Goal: Information Seeking & Learning: Check status

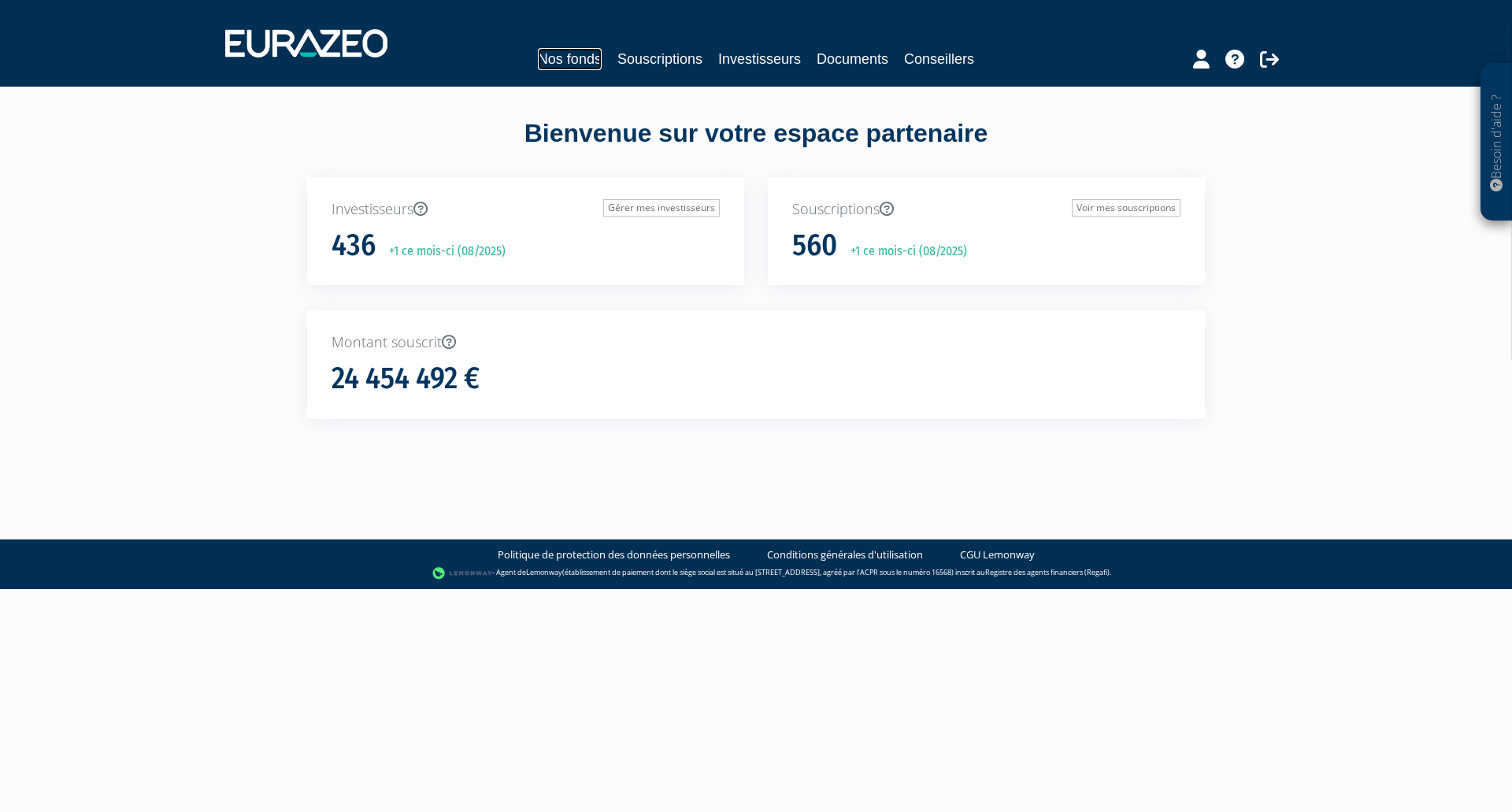
click at [582, 61] on link "Nos fonds" at bounding box center [571, 58] width 64 height 22
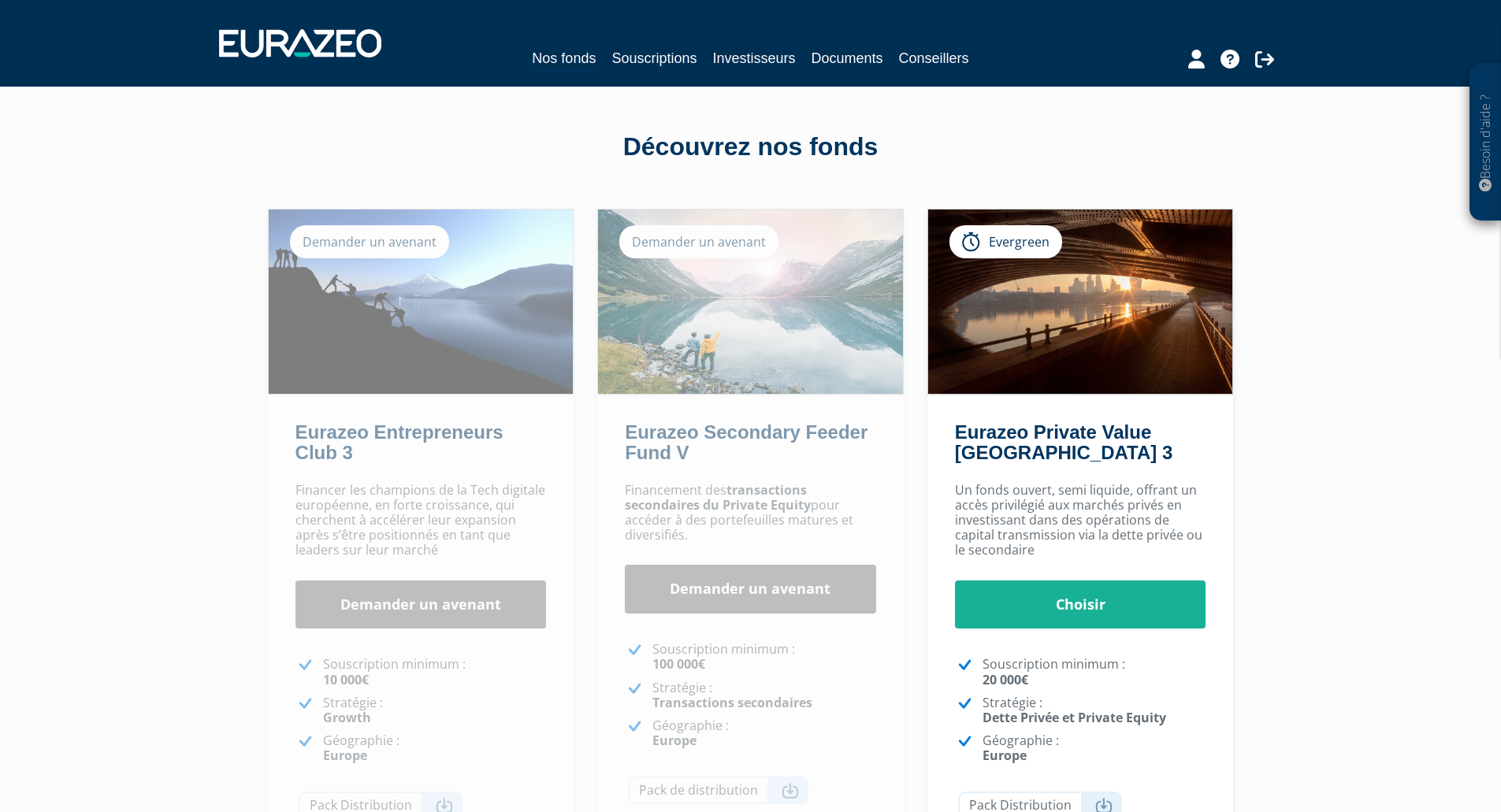
click at [675, 71] on div "Nos fonds Souscriptions Investisseurs Documents Conseillers" at bounding box center [751, 59] width 725 height 24
click at [748, 59] on link "Investisseurs" at bounding box center [753, 58] width 83 height 22
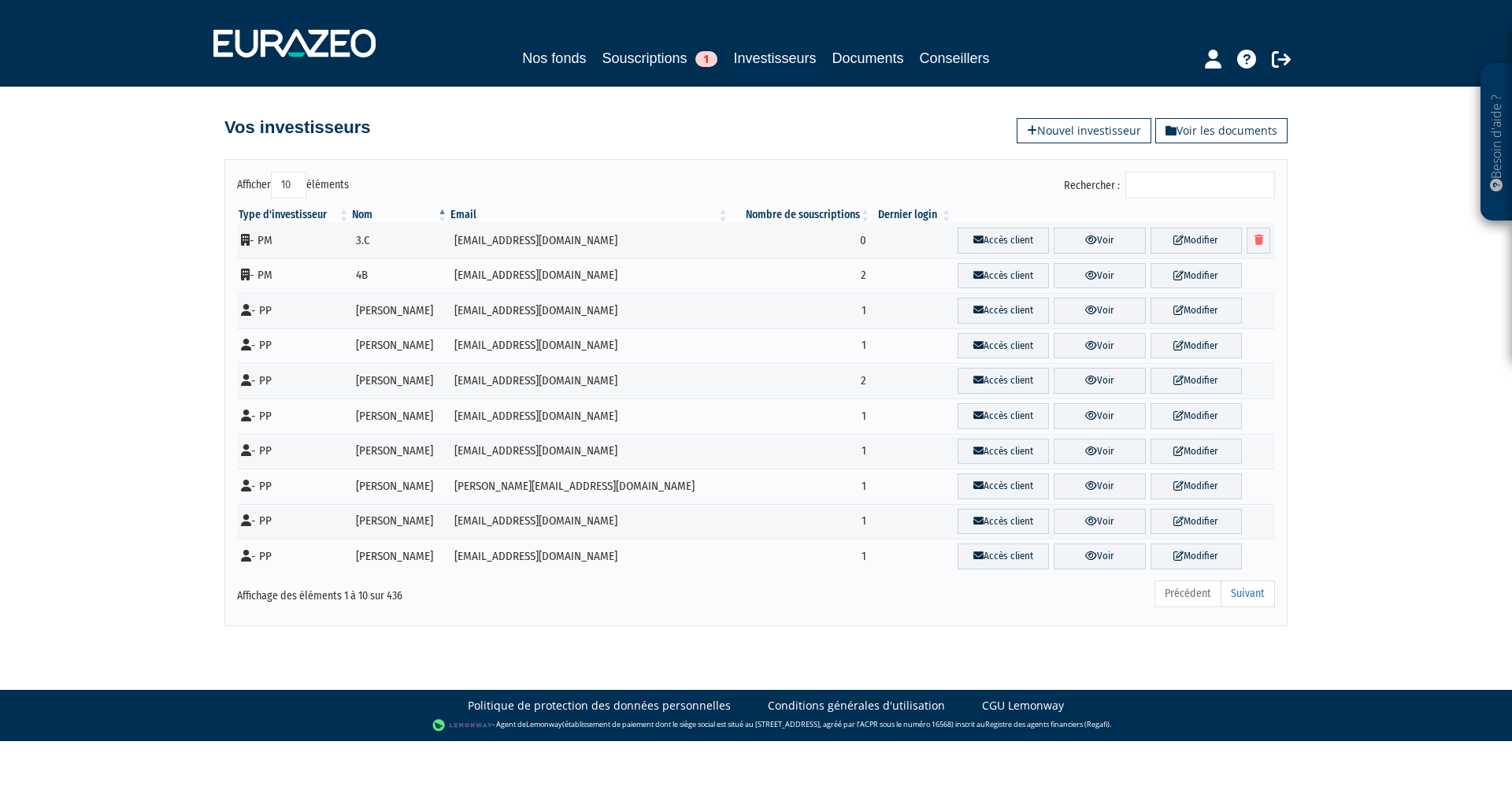
click at [1182, 184] on input "Rechercher :" at bounding box center [1200, 185] width 150 height 27
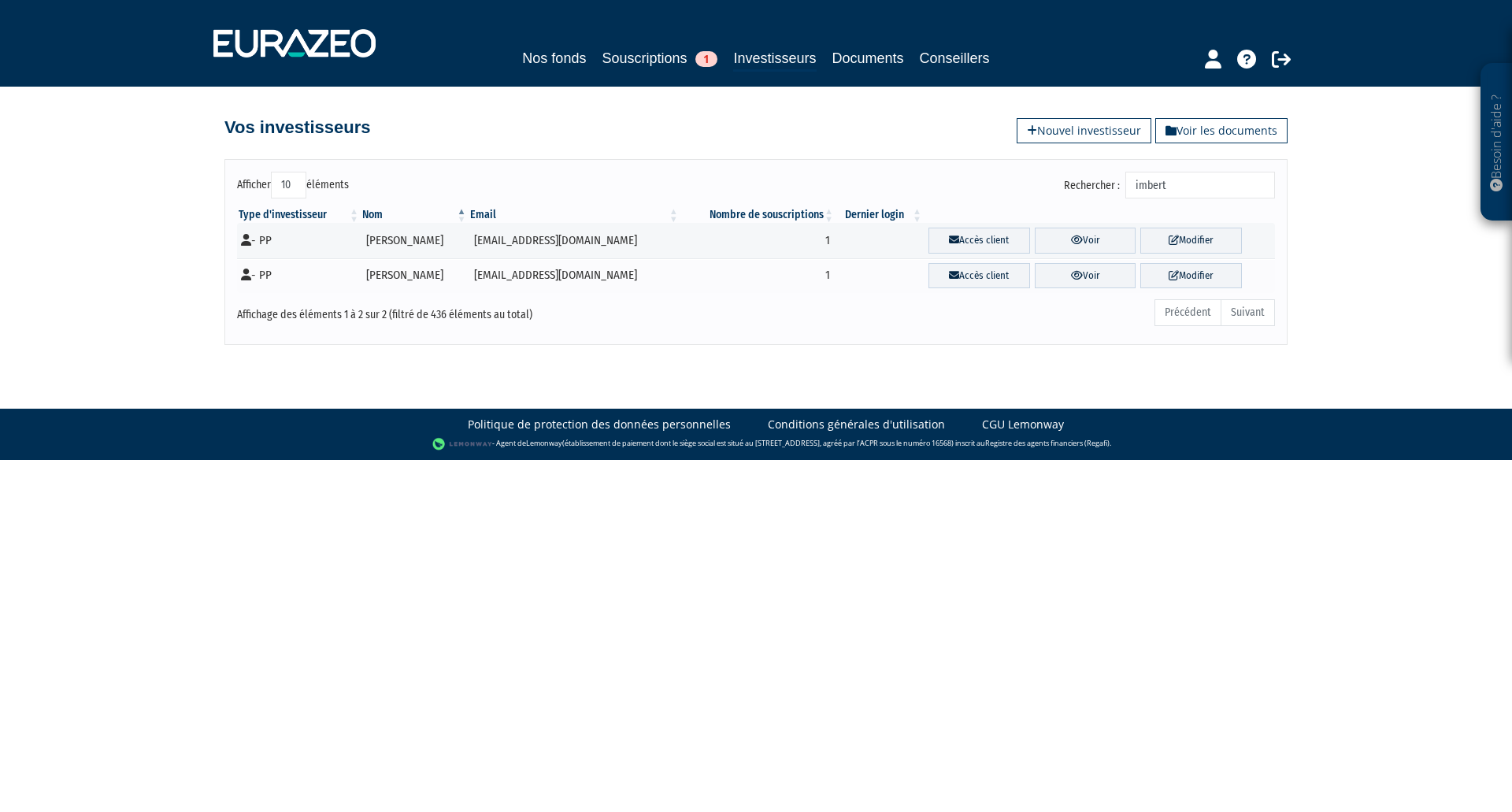
type input "imbert"
click at [1071, 239] on icon at bounding box center [1077, 240] width 12 height 11
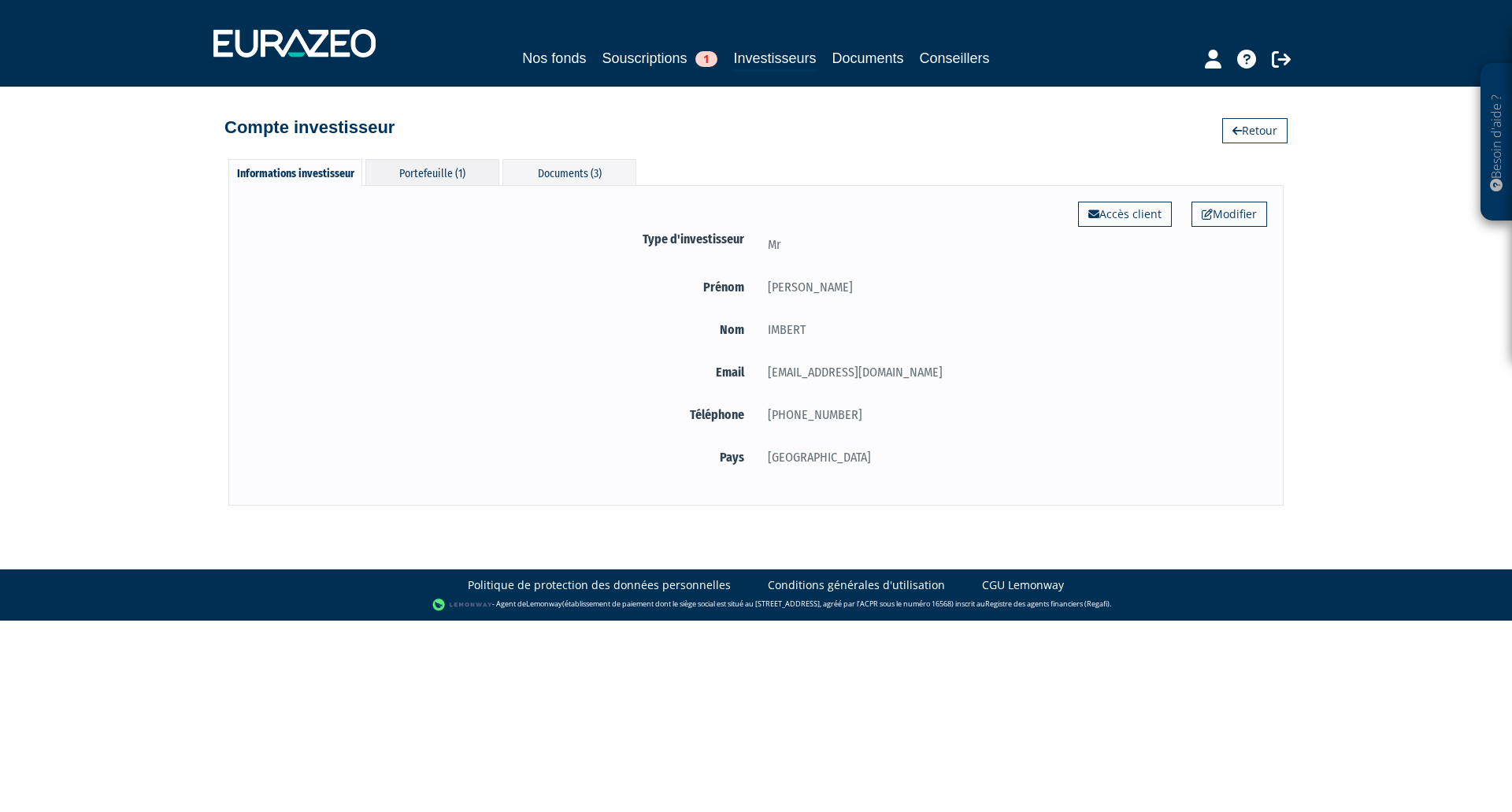
click at [444, 177] on div "Portefeuille (1)" at bounding box center [432, 171] width 134 height 26
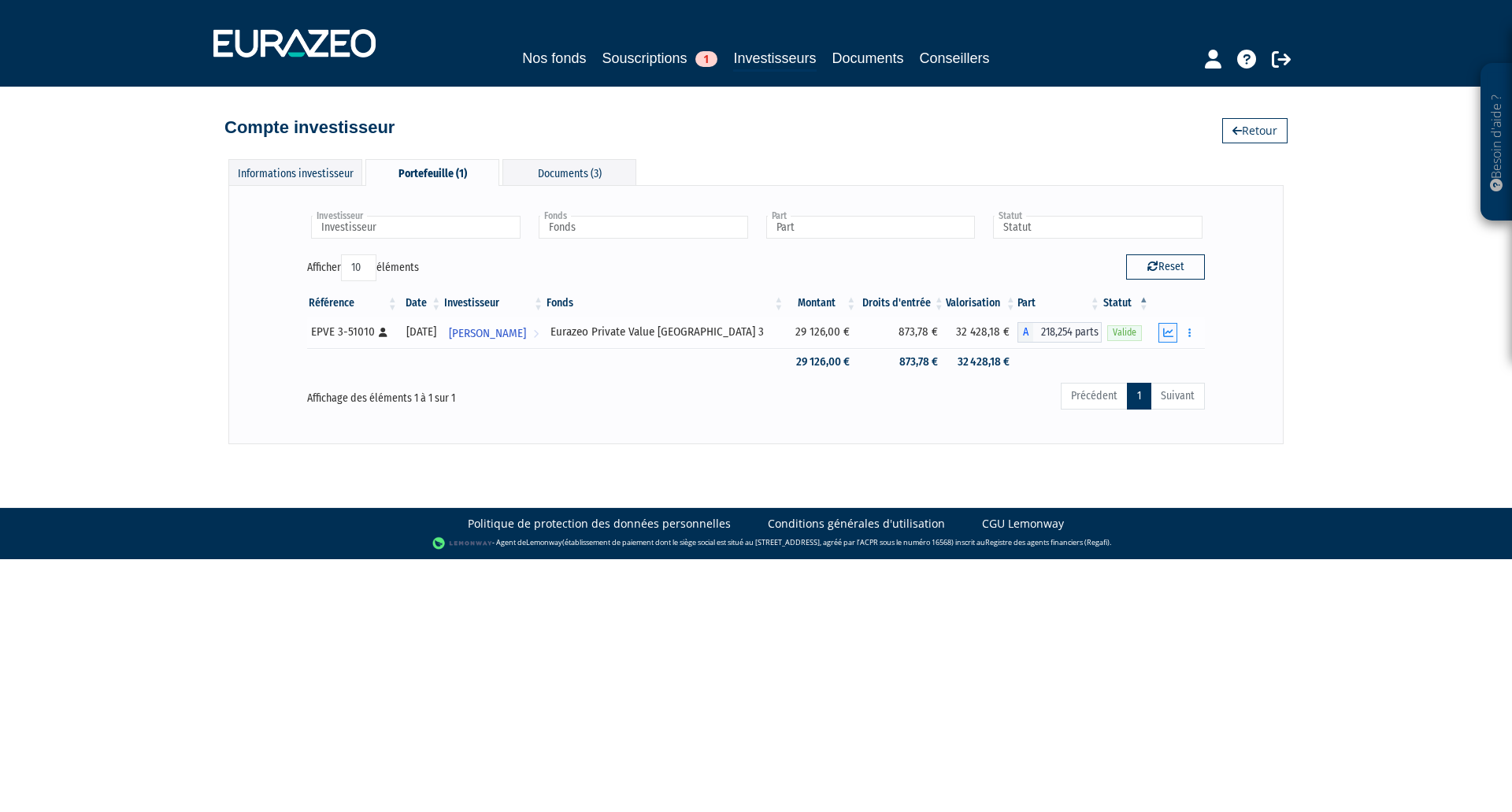
click at [1172, 334] on icon "button" at bounding box center [1168, 333] width 11 height 11
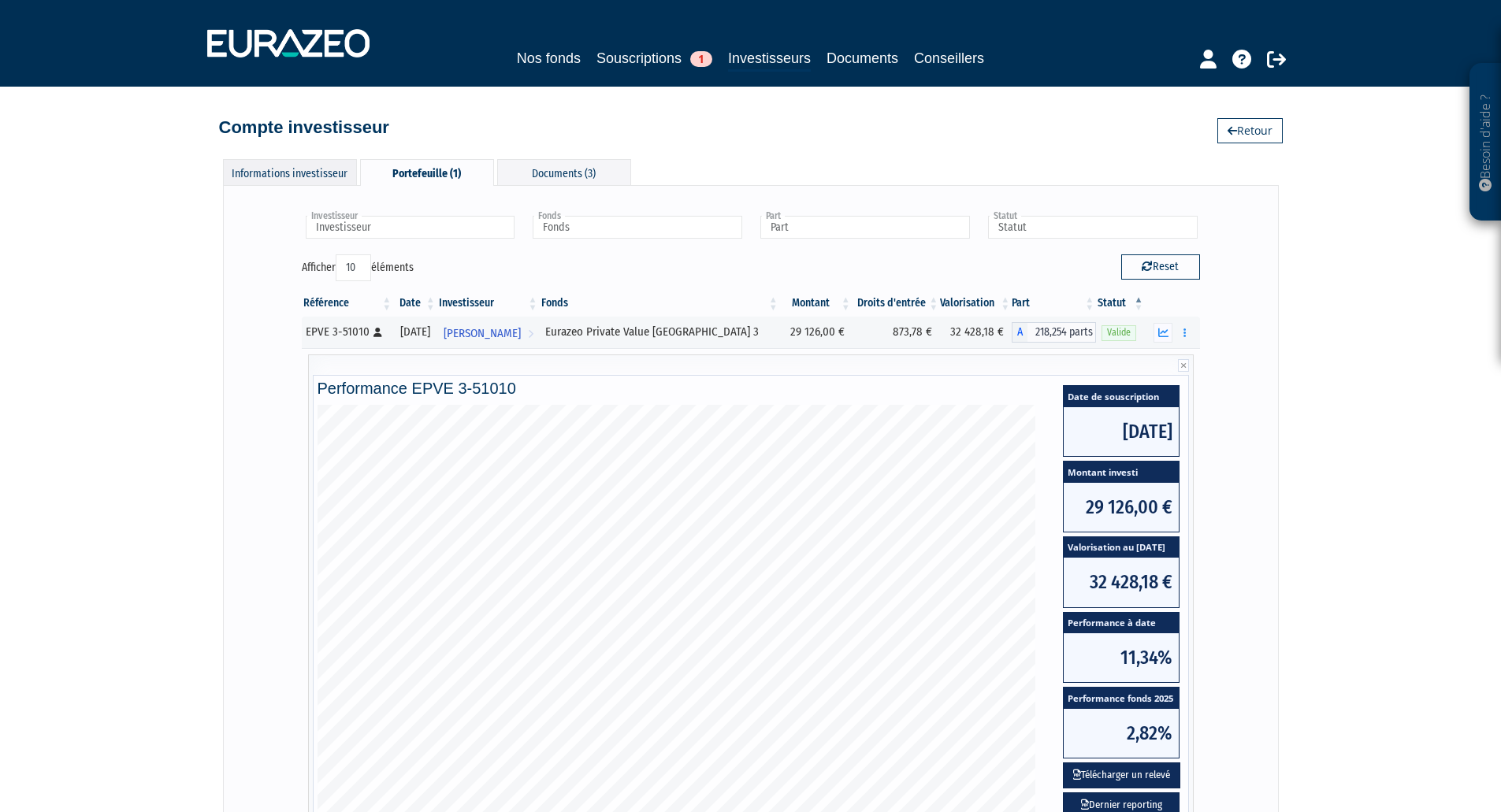
click at [318, 179] on div "Informations investisseur" at bounding box center [290, 171] width 134 height 26
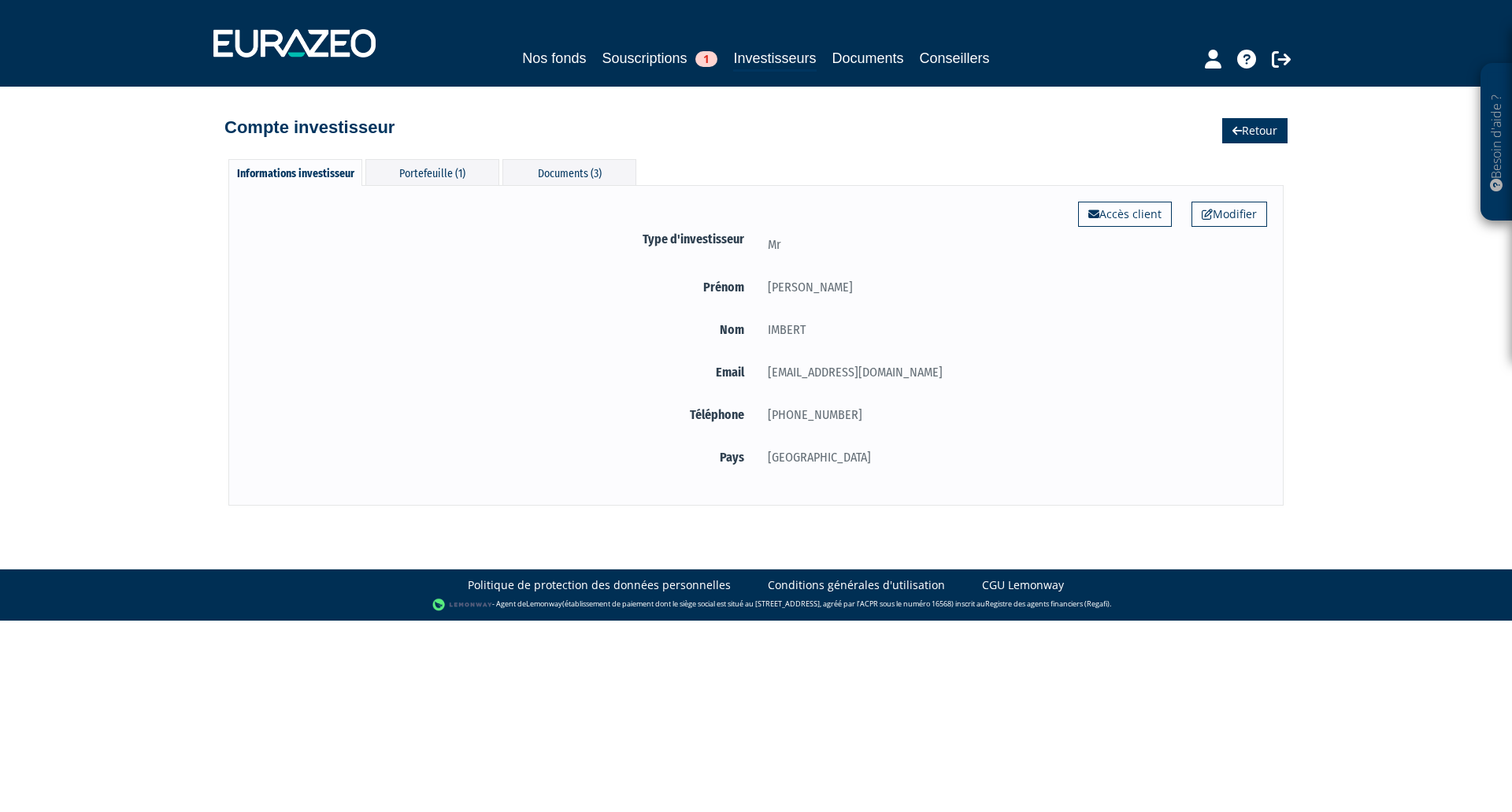
click at [1267, 127] on link "Retour" at bounding box center [1255, 130] width 65 height 25
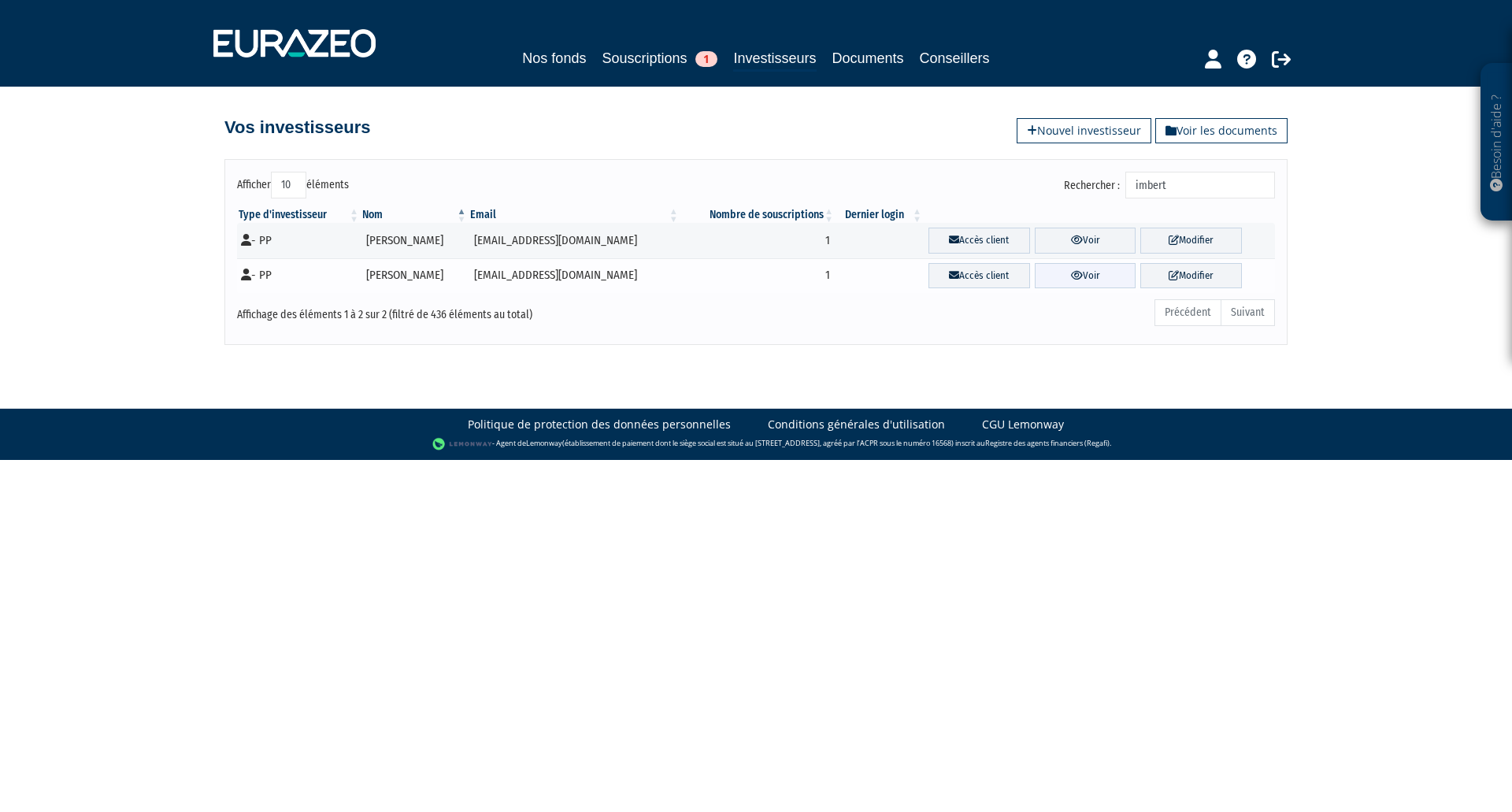
click at [1088, 275] on link "Voir" at bounding box center [1086, 276] width 101 height 26
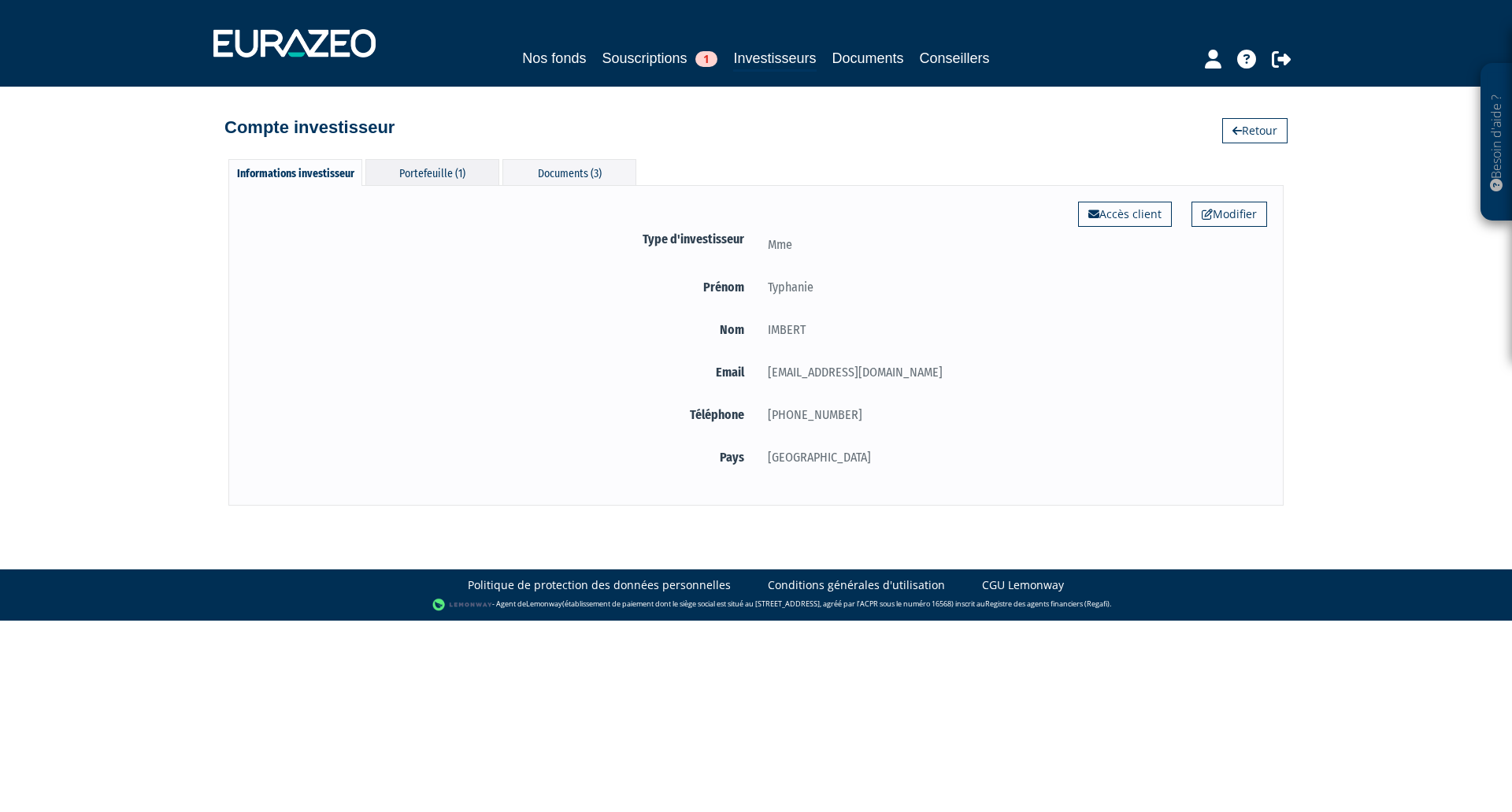
click at [434, 175] on div "Portefeuille (1)" at bounding box center [432, 171] width 134 height 26
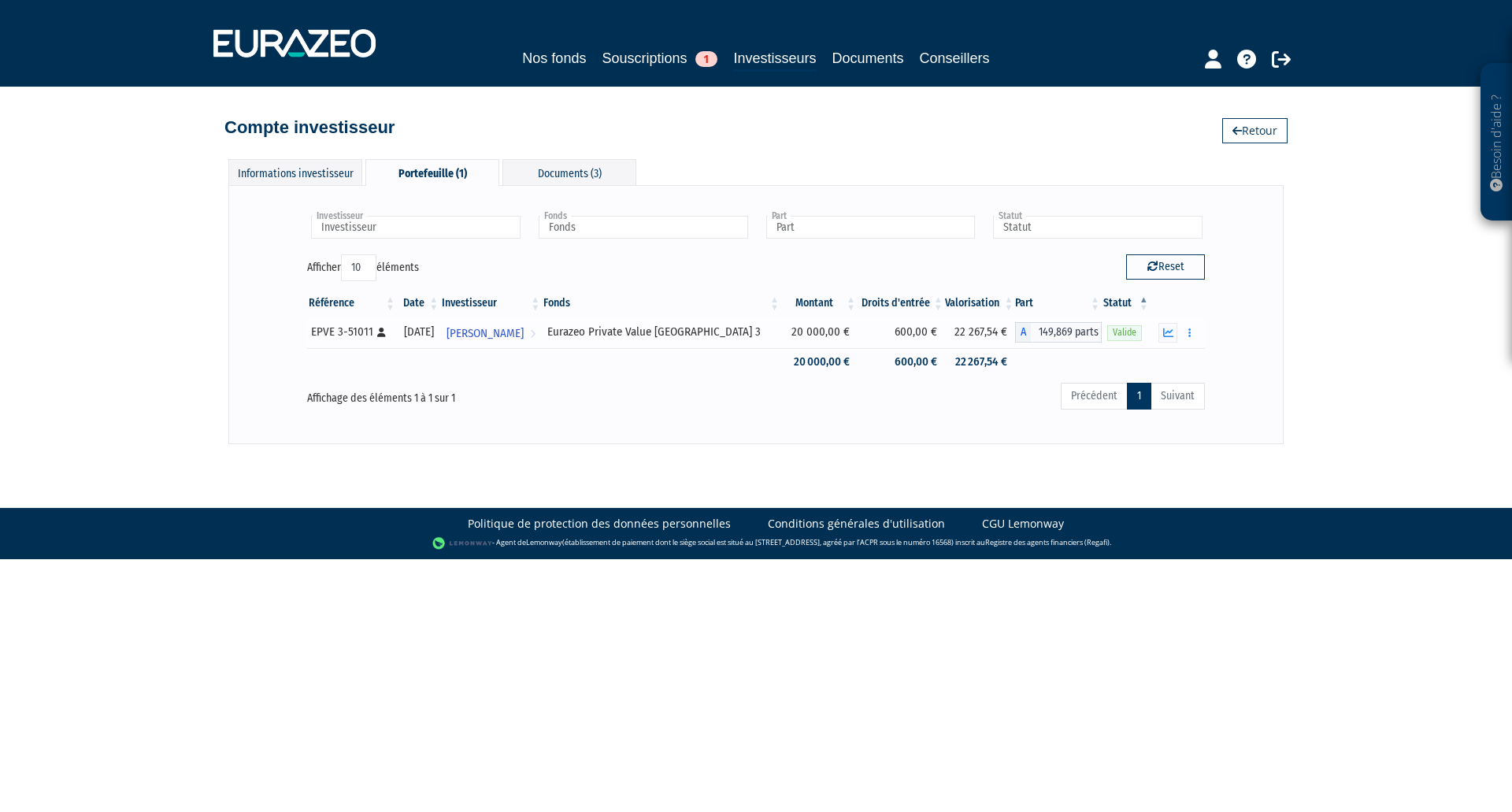
click at [659, 330] on div "Eurazeo Private Value [GEOGRAPHIC_DATA] 3" at bounding box center [661, 332] width 229 height 17
click at [1168, 328] on icon "button" at bounding box center [1168, 333] width 11 height 11
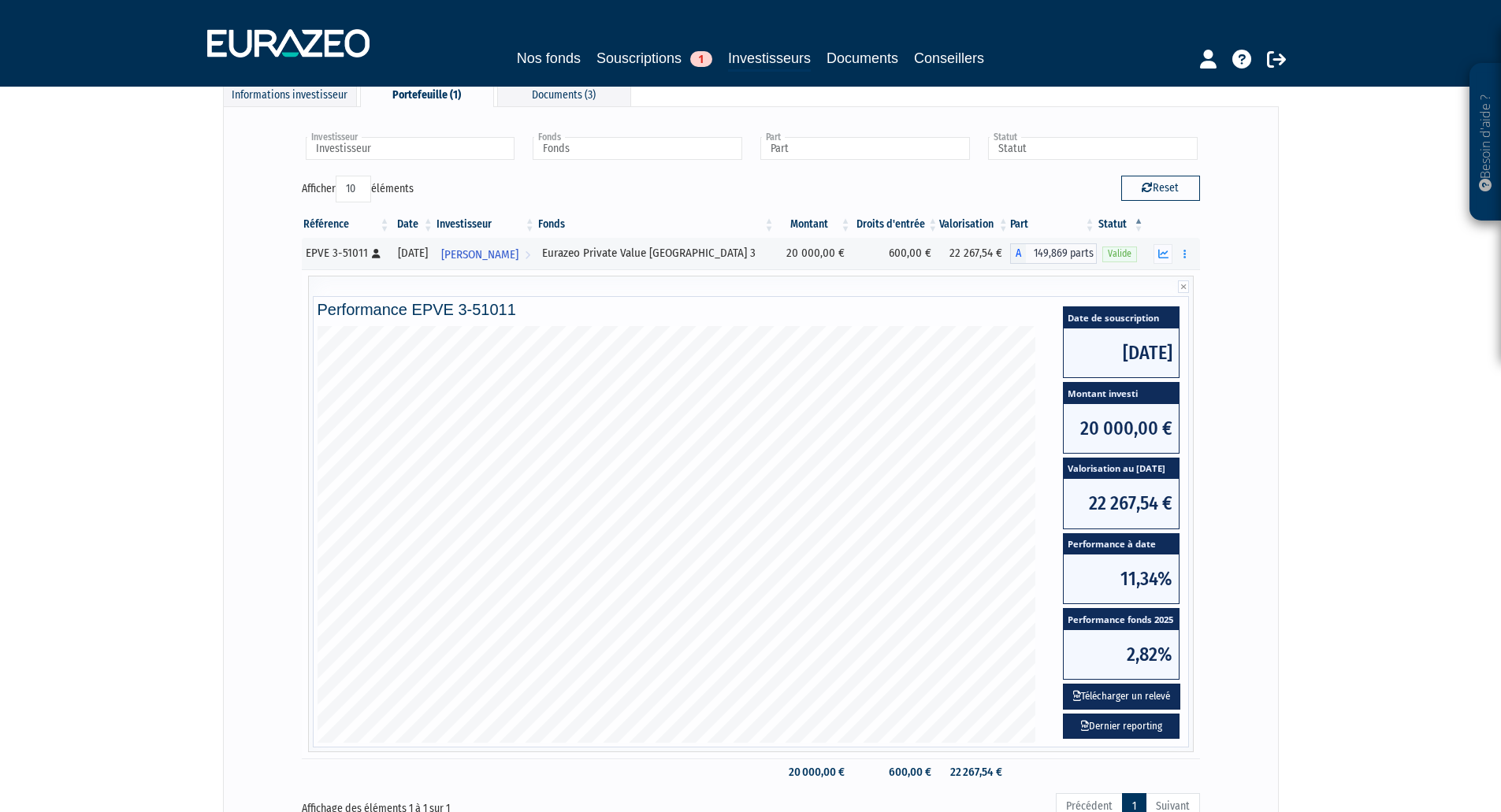
scroll to position [158, 0]
